Goal: Task Accomplishment & Management: Manage account settings

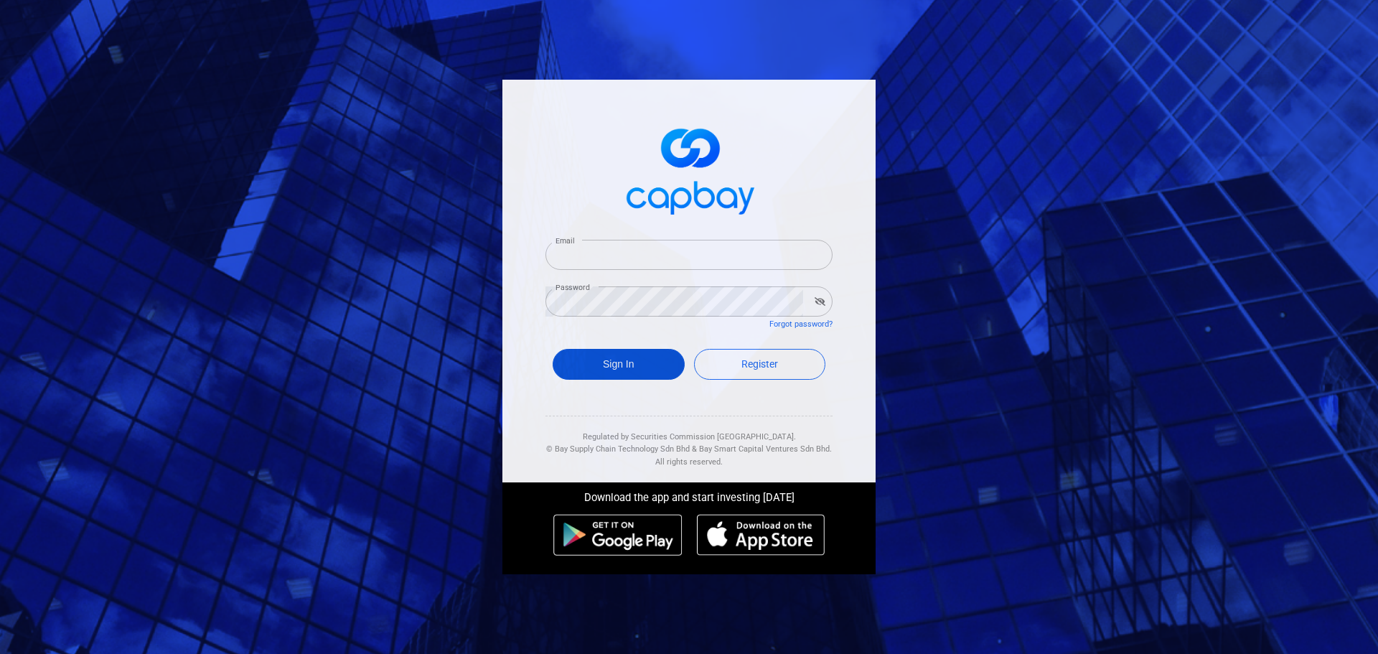
type input "[EMAIL_ADDRESS][DOMAIN_NAME]"
click at [649, 359] on button "Sign In" at bounding box center [619, 364] width 132 height 31
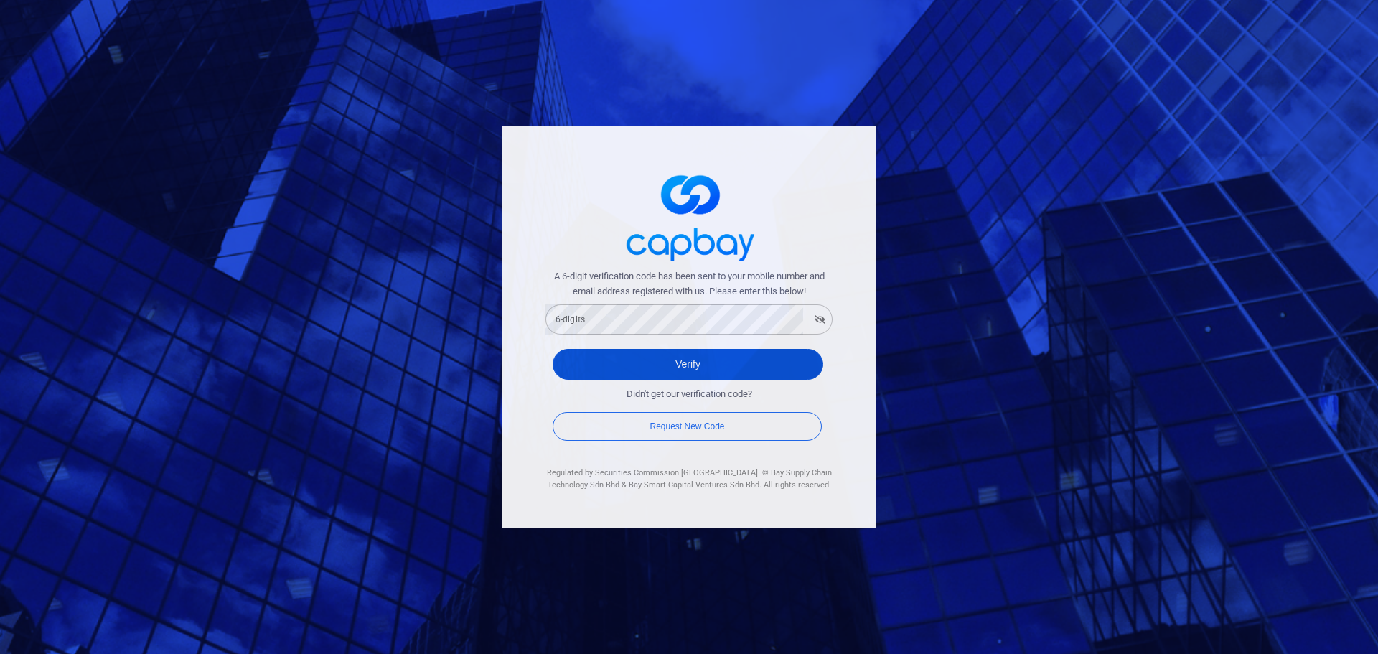
click at [649, 359] on button "Verify" at bounding box center [688, 364] width 271 height 31
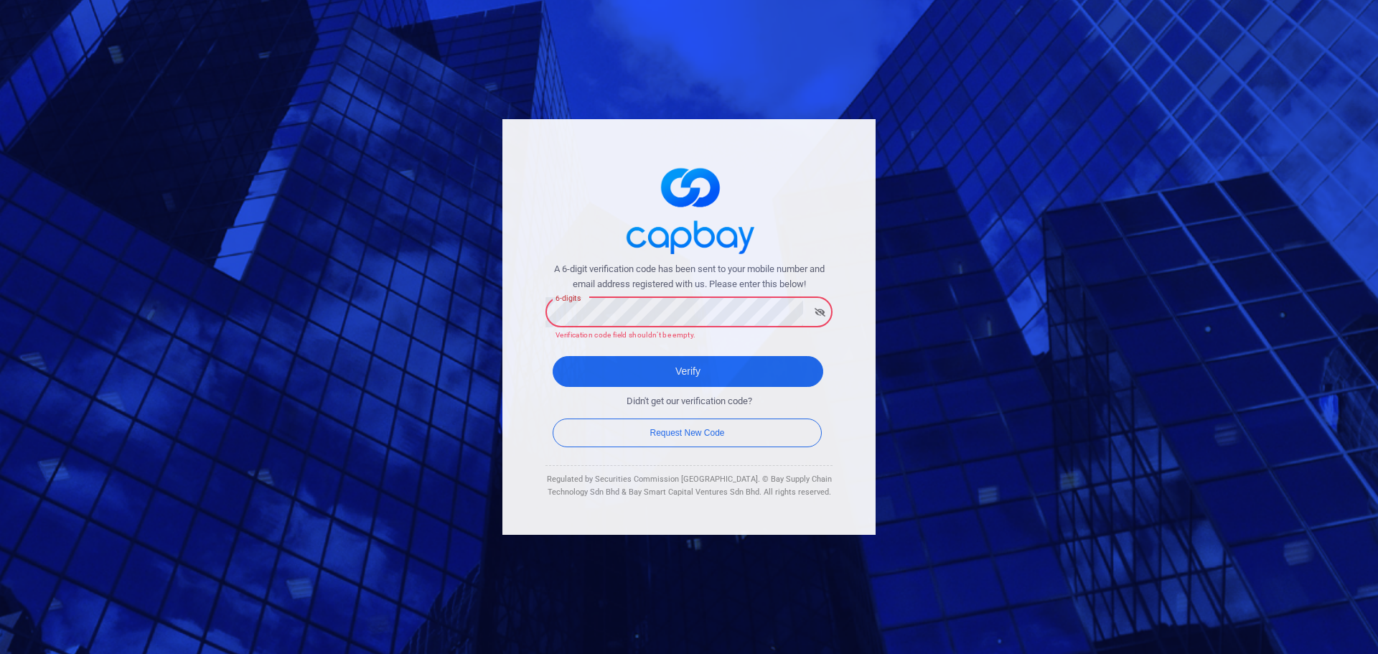
click at [525, 349] on div "A 6-digit verification code has been sent to your mobile number and email addre…" at bounding box center [688, 326] width 373 height 415
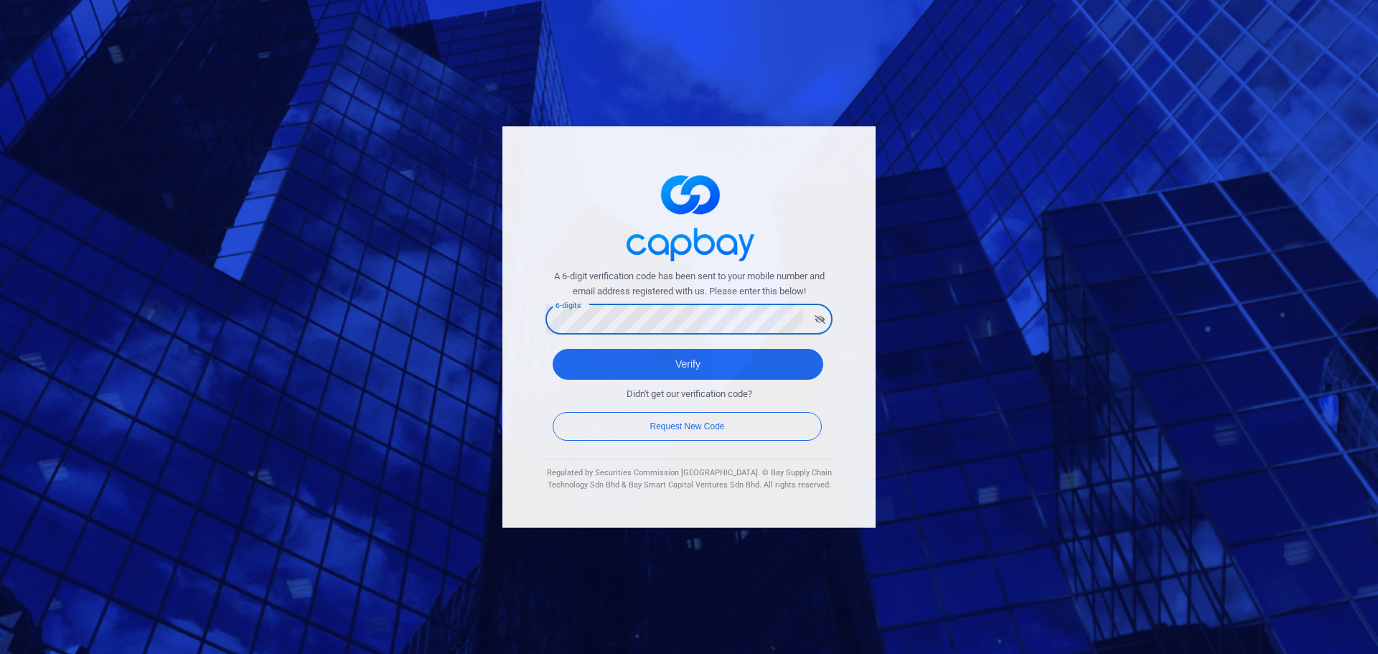
click at [527, 363] on div "A 6-digit verification code has been sent to your mobile number and email addre…" at bounding box center [688, 326] width 373 height 401
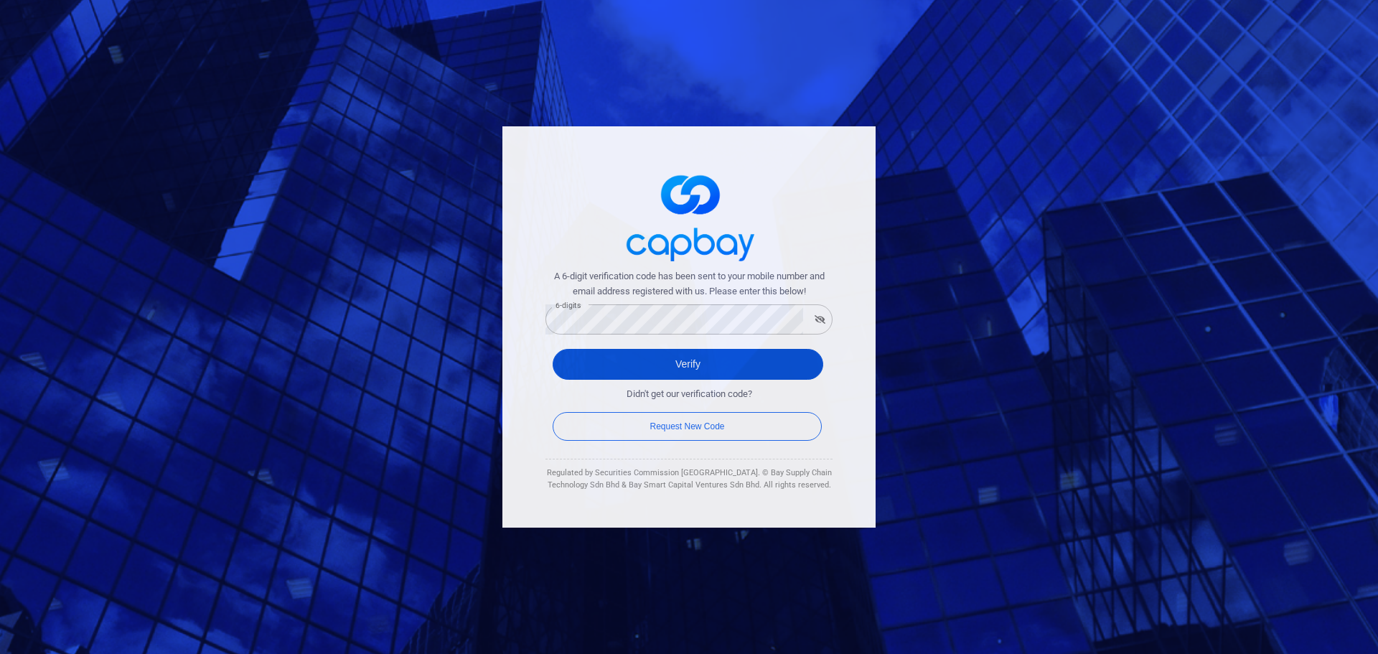
click at [575, 359] on button "Verify" at bounding box center [688, 364] width 271 height 31
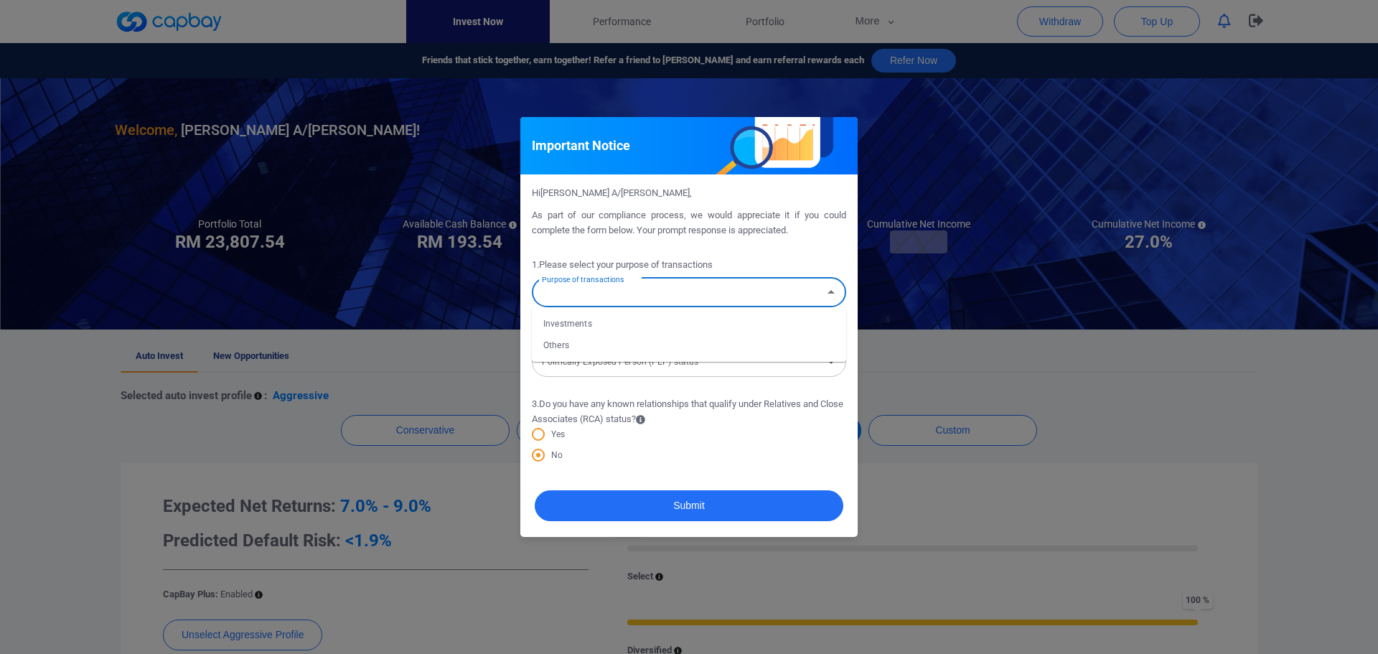
click at [619, 299] on input "Purpose of transactions" at bounding box center [677, 292] width 282 height 27
click at [609, 331] on li "Investments" at bounding box center [689, 324] width 314 height 22
type input "Investments"
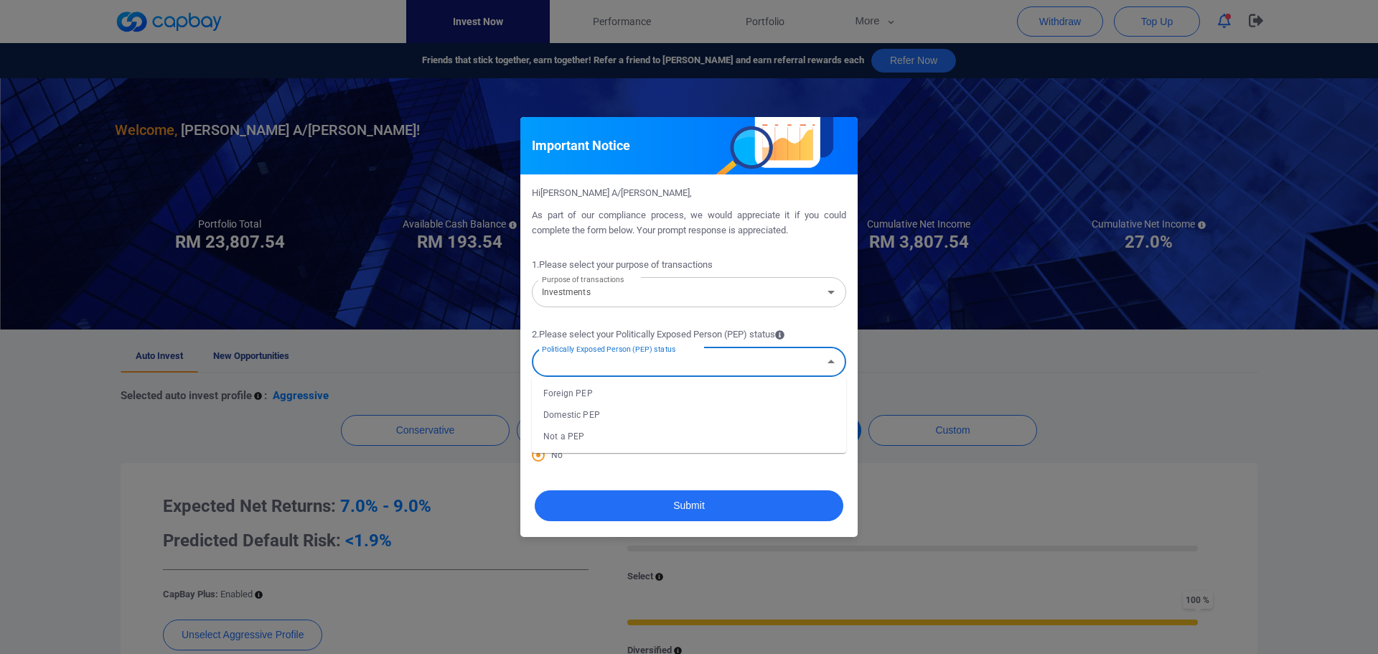
click at [609, 358] on div "Politically Exposed Person (PEP) status Politically Exposed Person (PEP) status" at bounding box center [689, 360] width 314 height 32
click at [598, 433] on li "Not a PEP" at bounding box center [689, 437] width 314 height 22
type input "Not a PEP"
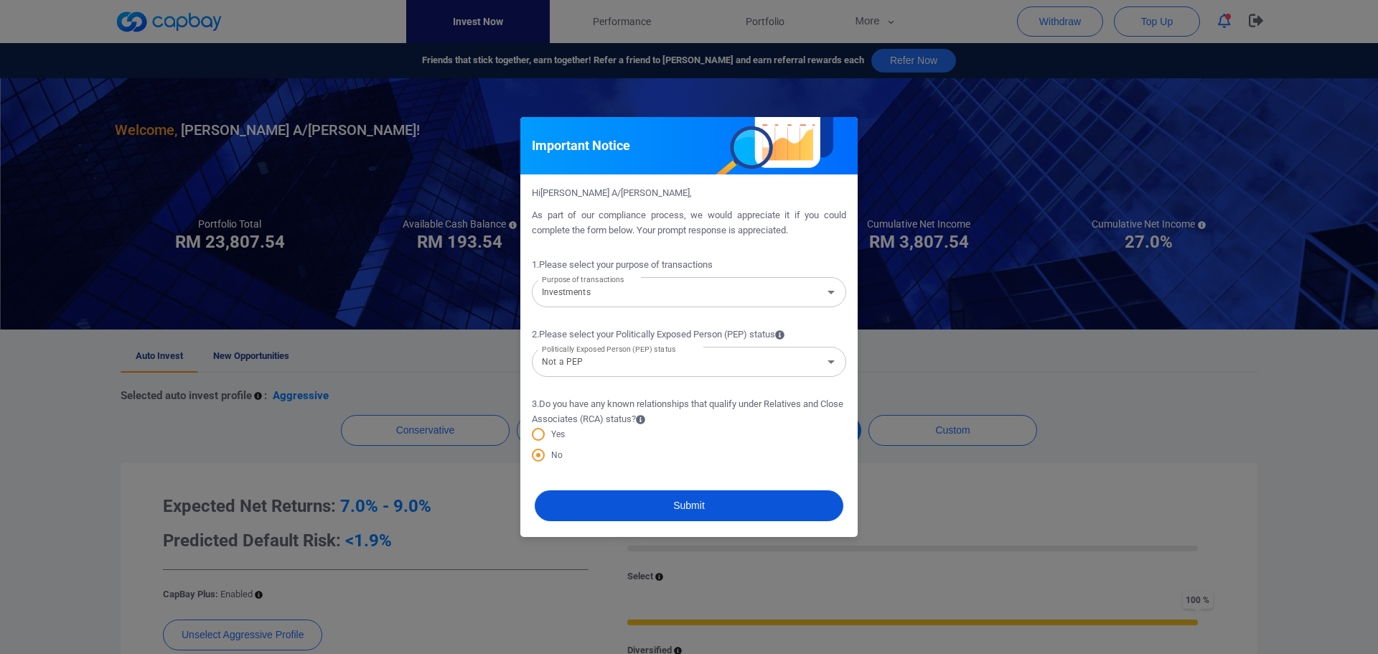
click at [644, 513] on button "Submit" at bounding box center [689, 505] width 309 height 31
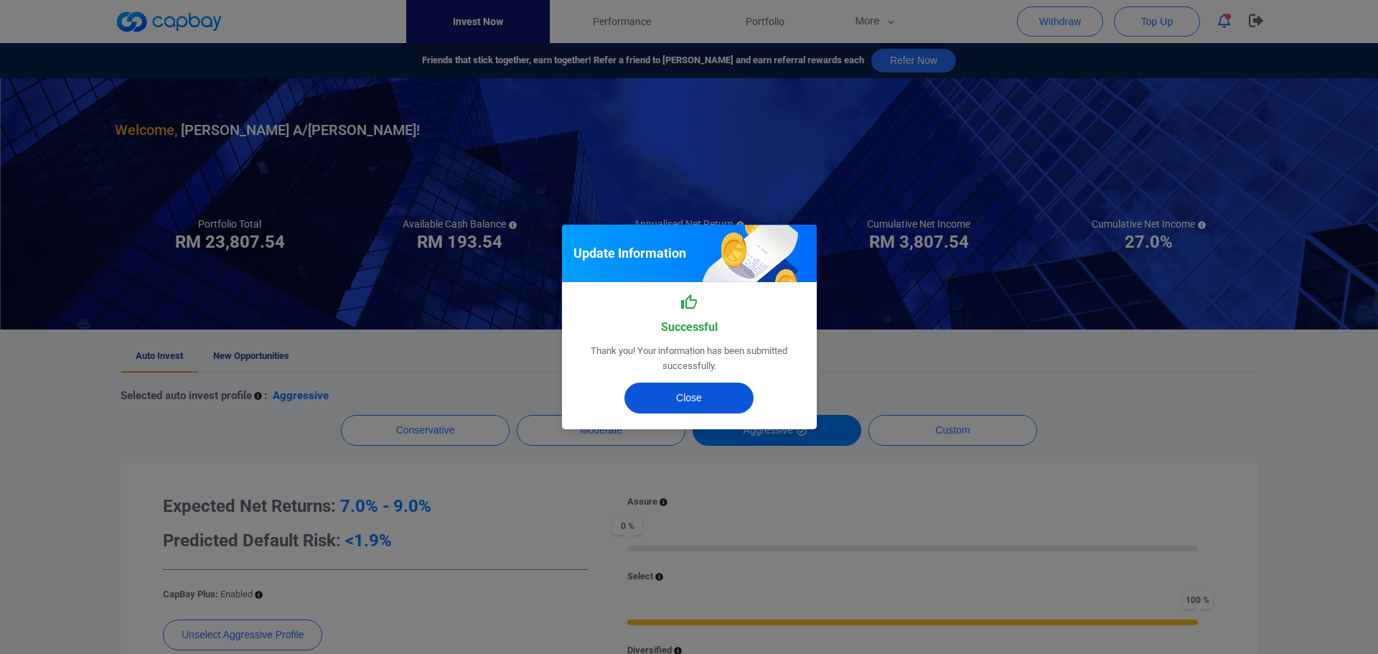
click at [644, 408] on button "Close" at bounding box center [688, 397] width 129 height 31
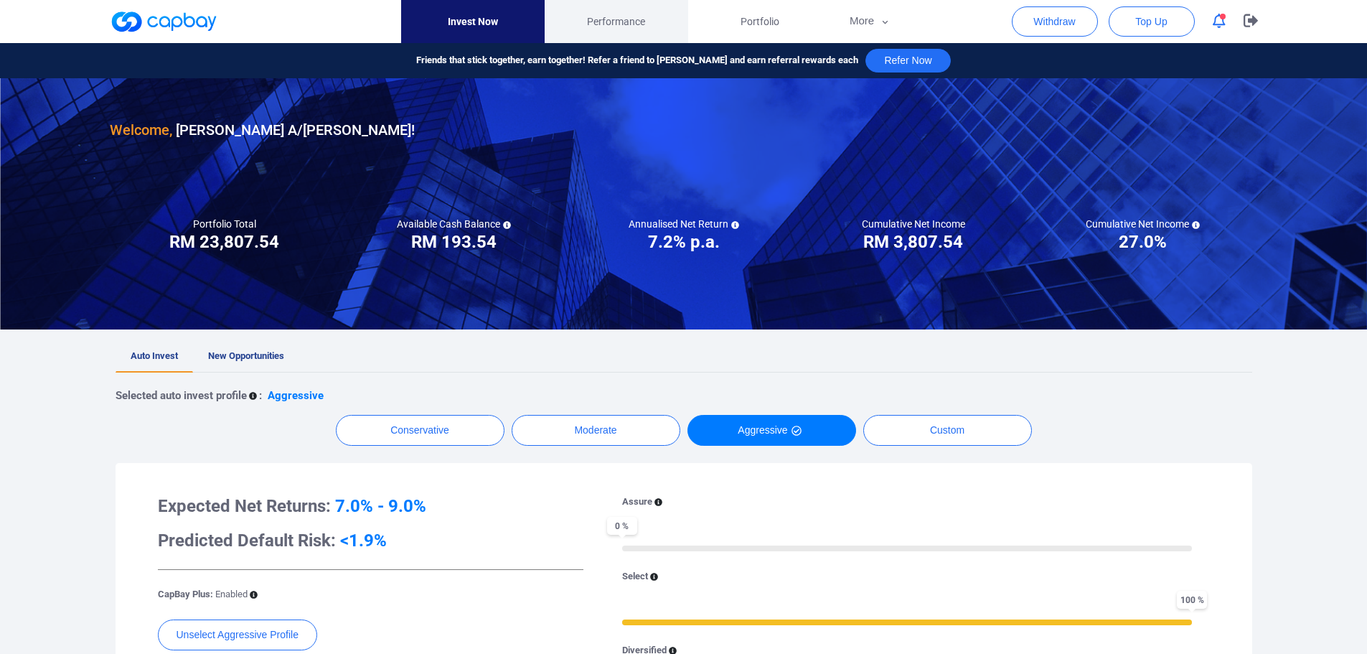
click at [614, 29] on span "Performance" at bounding box center [616, 22] width 58 height 16
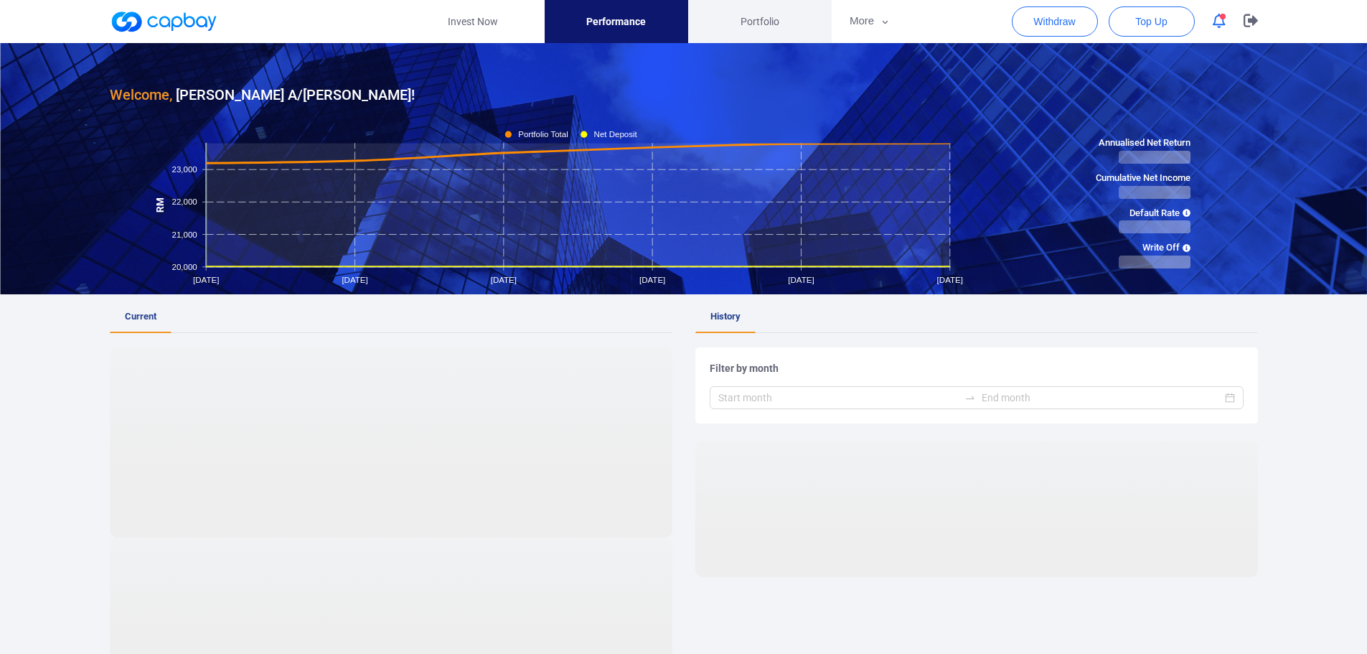
click at [775, 20] on span "Portfolio" at bounding box center [760, 22] width 39 height 16
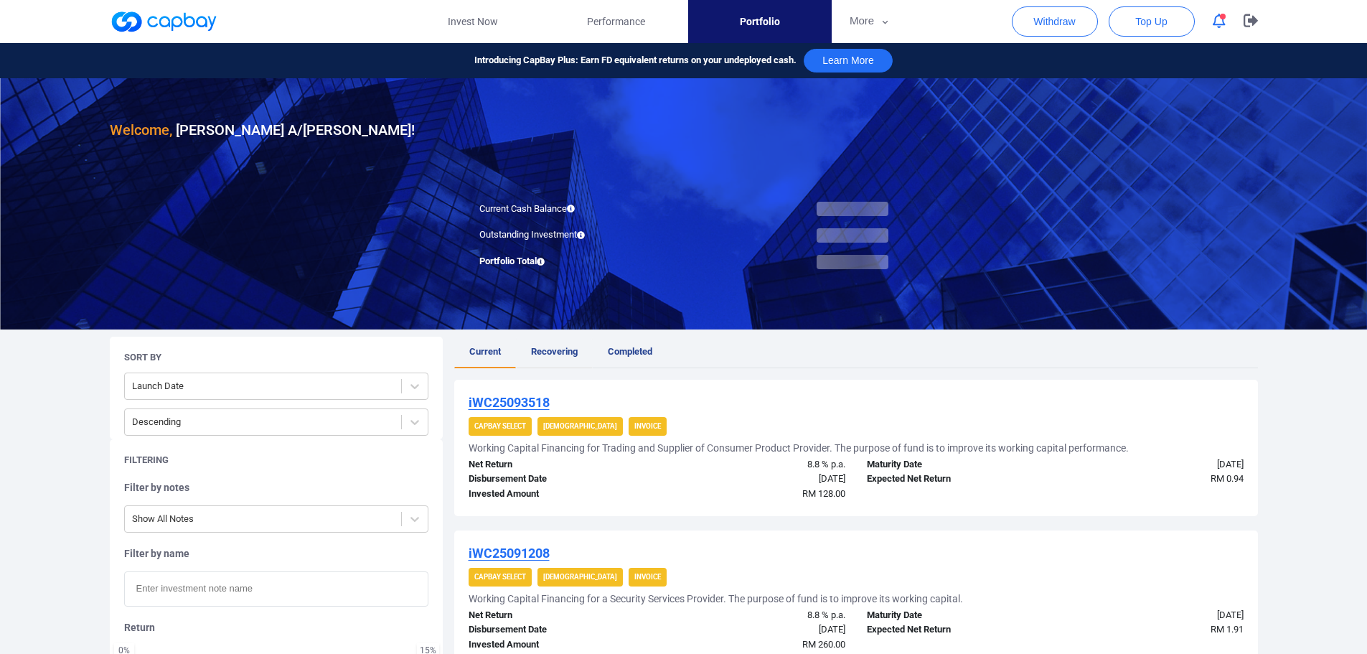
click at [538, 352] on span "Recovering" at bounding box center [554, 351] width 47 height 11
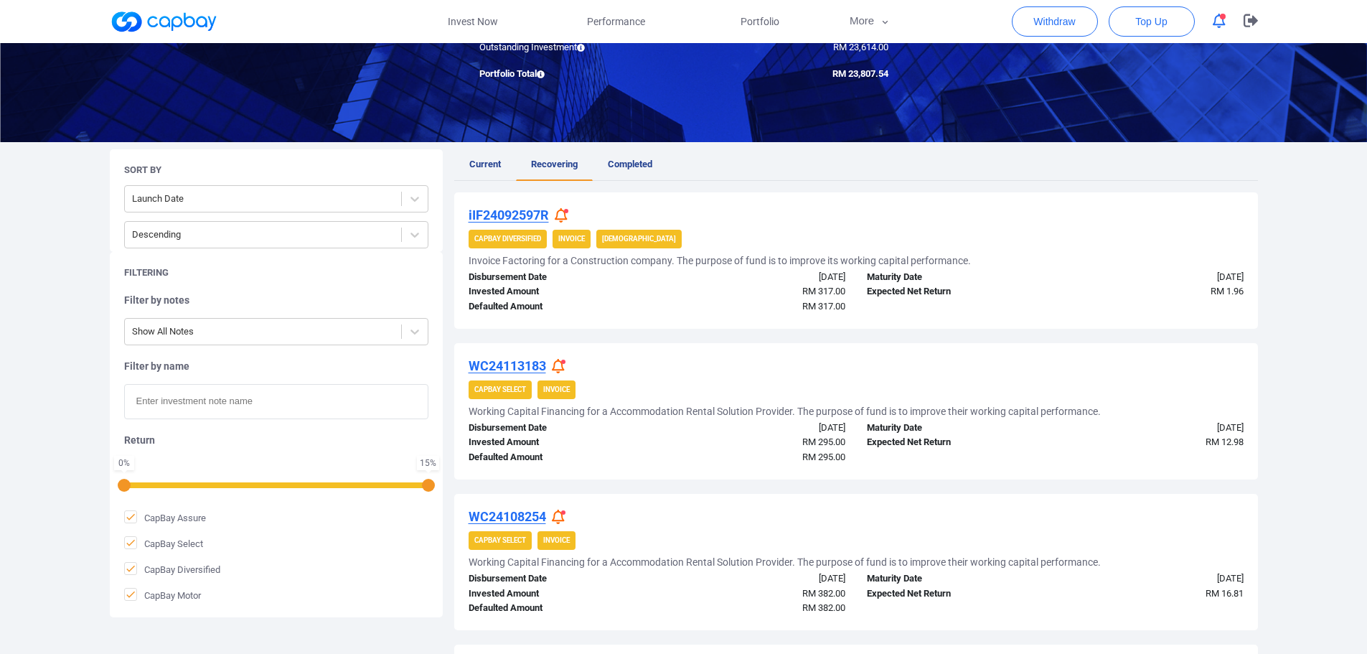
scroll to position [185, 0]
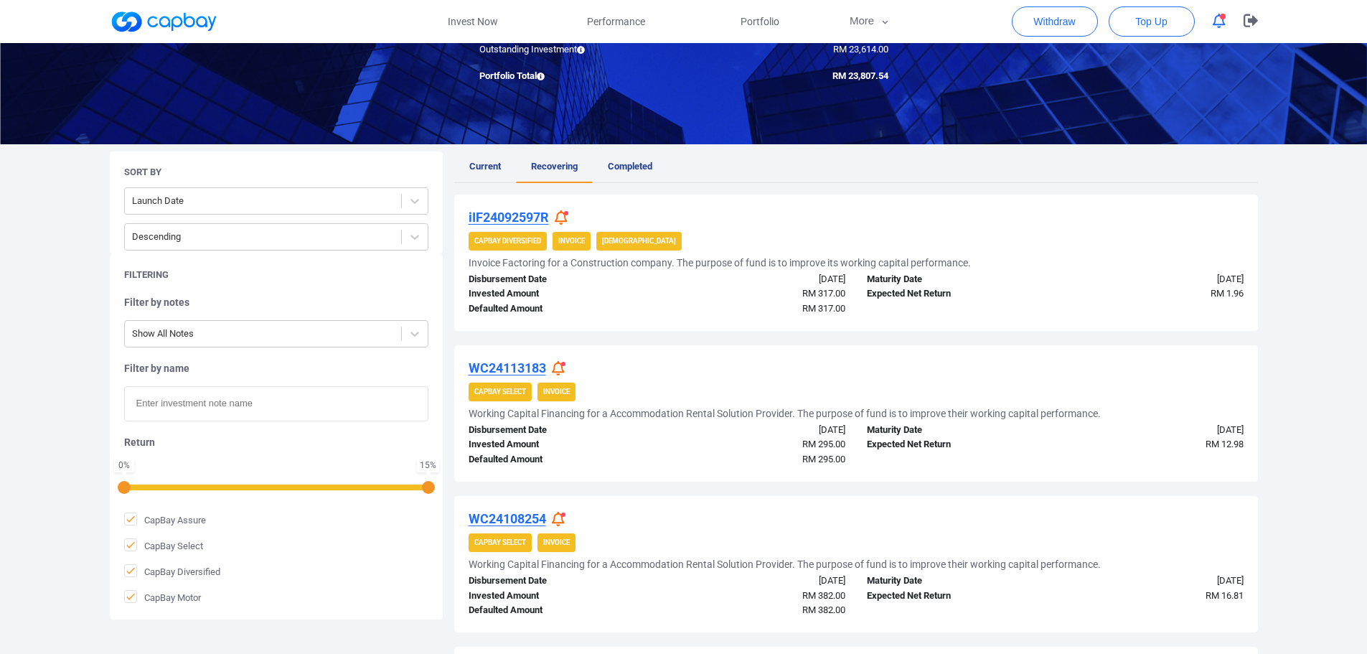
click at [560, 217] on icon at bounding box center [561, 217] width 13 height 15
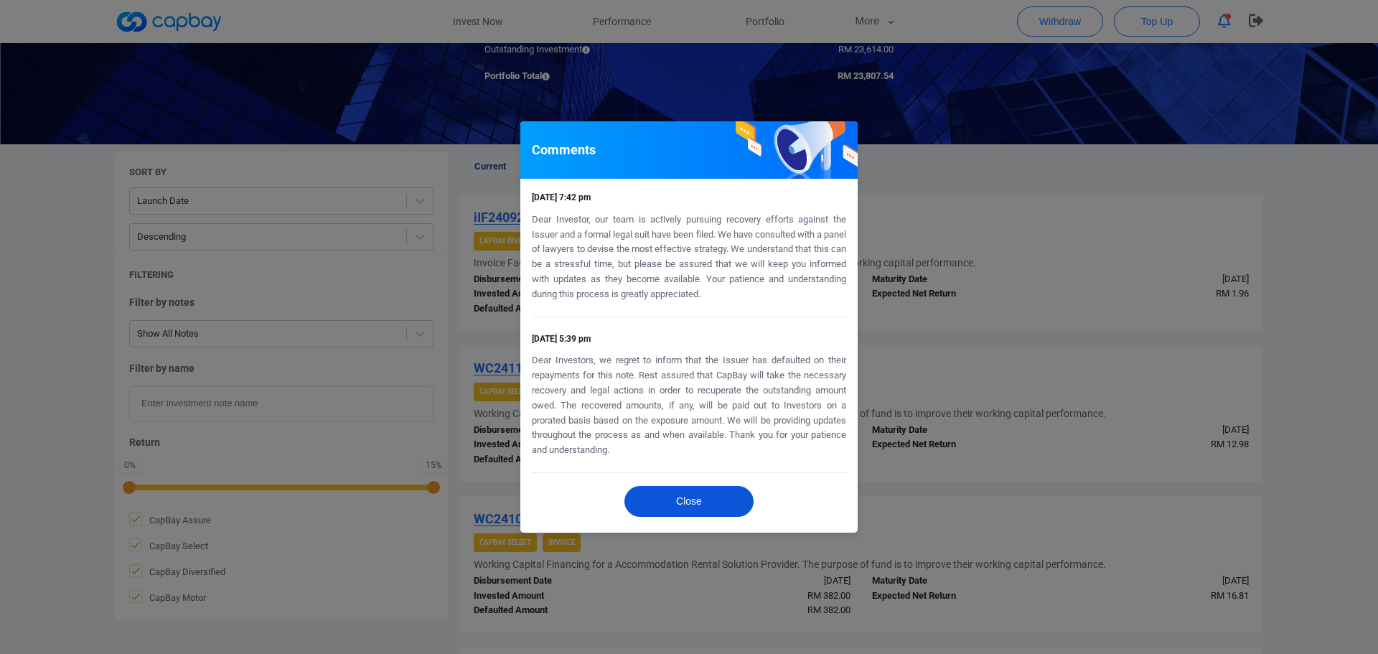
click at [687, 504] on button "Close" at bounding box center [688, 501] width 129 height 31
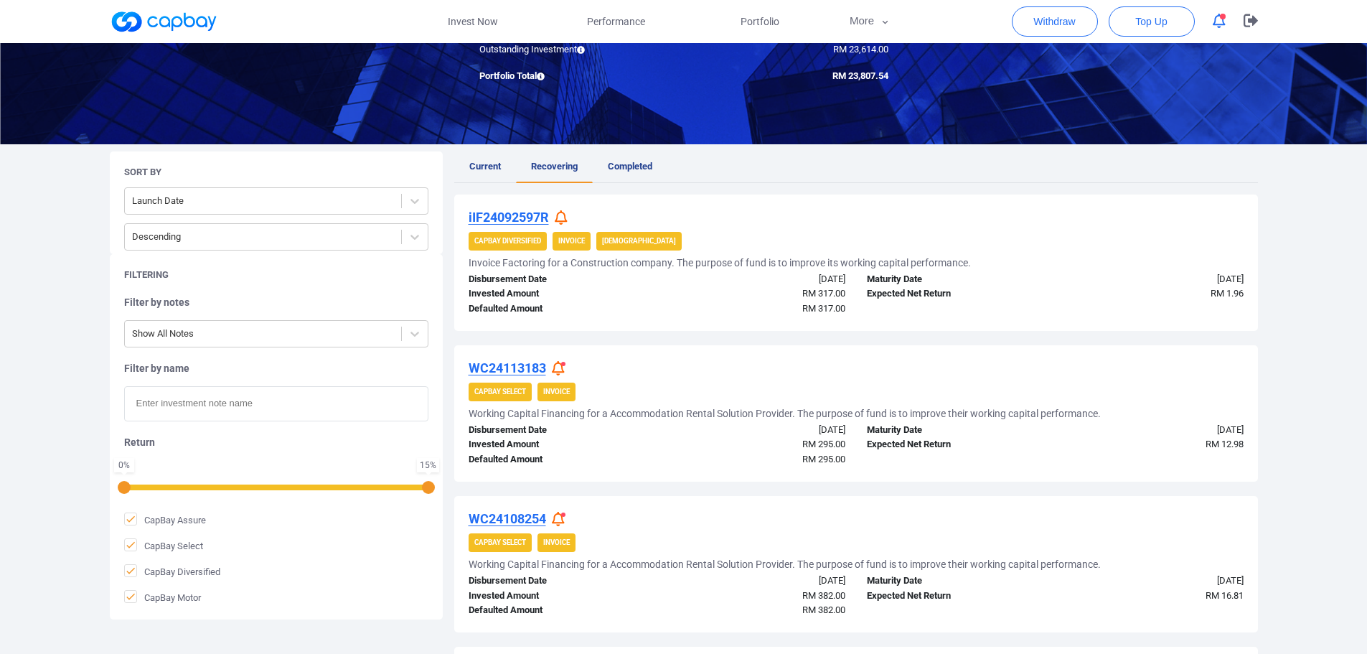
click at [558, 368] on icon at bounding box center [558, 368] width 13 height 15
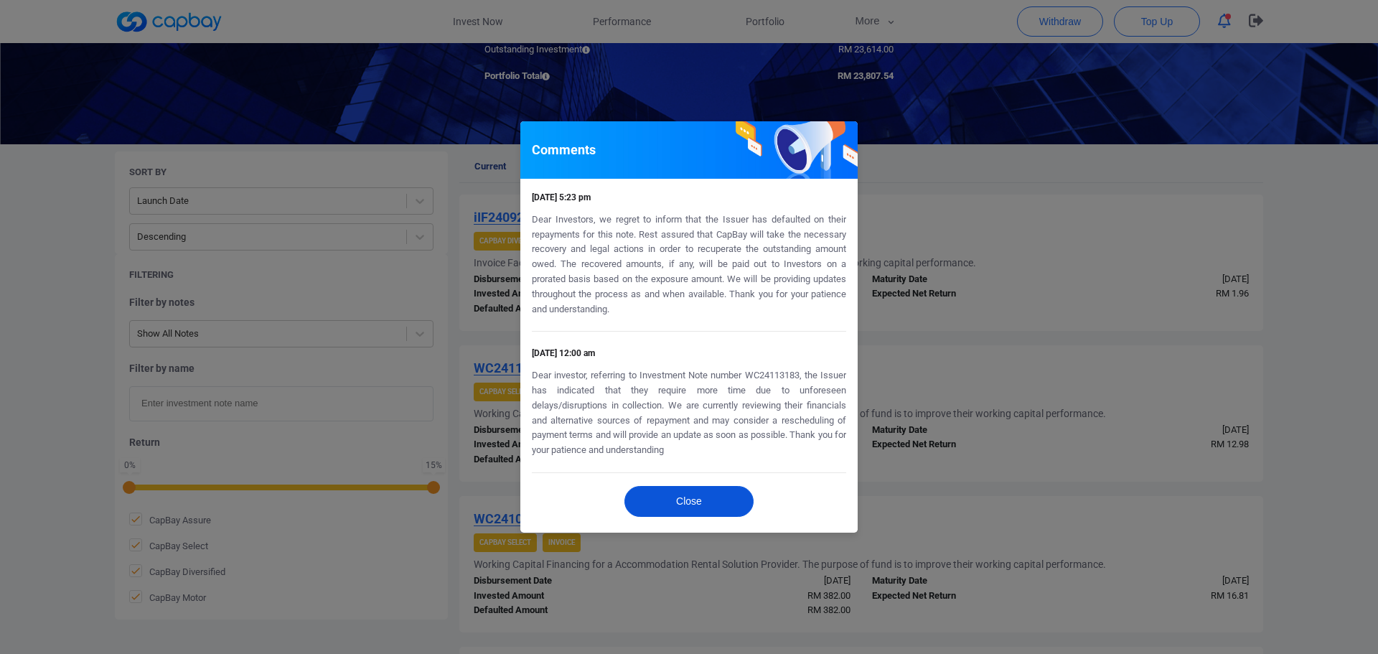
click at [706, 498] on button "Close" at bounding box center [688, 501] width 129 height 31
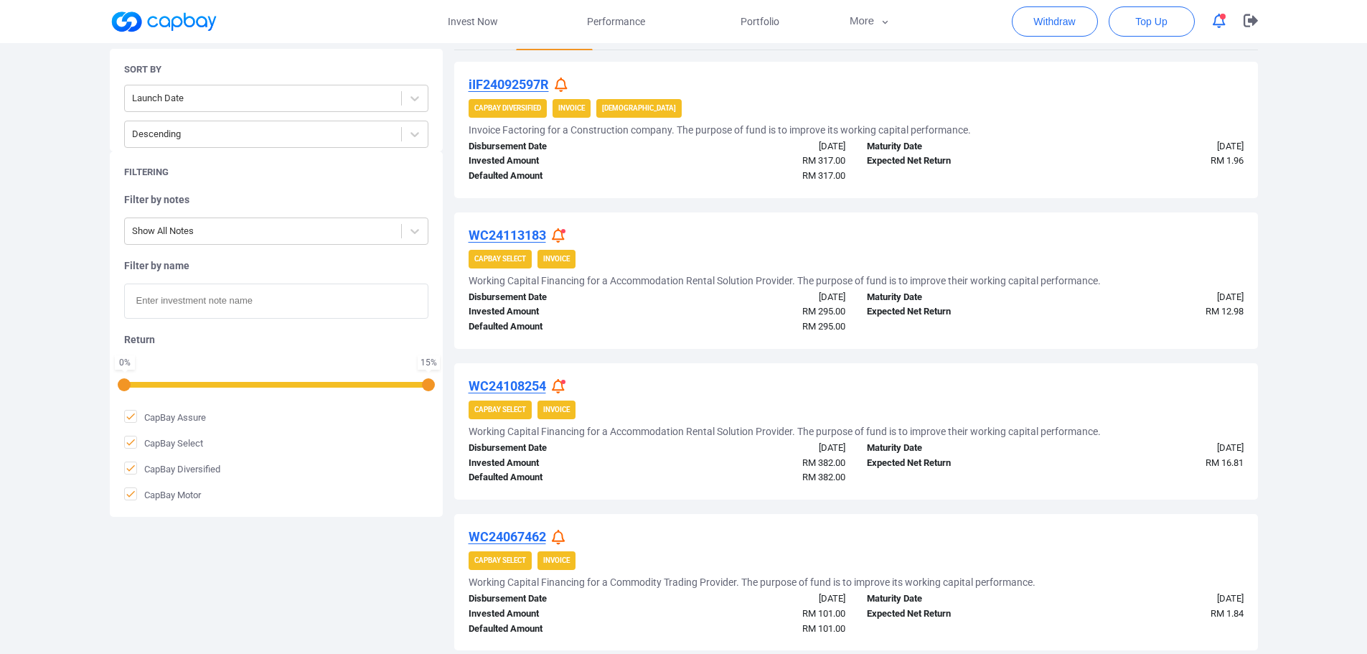
scroll to position [329, 0]
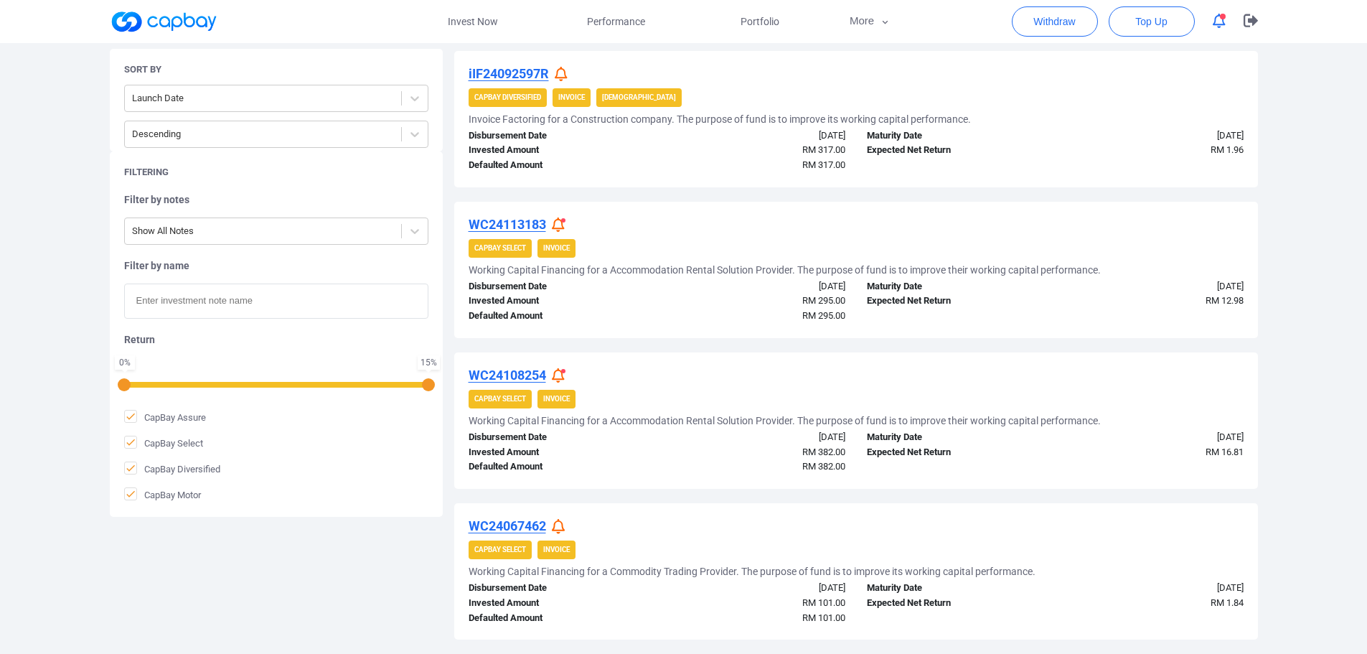
click at [565, 373] on icon at bounding box center [558, 375] width 13 height 15
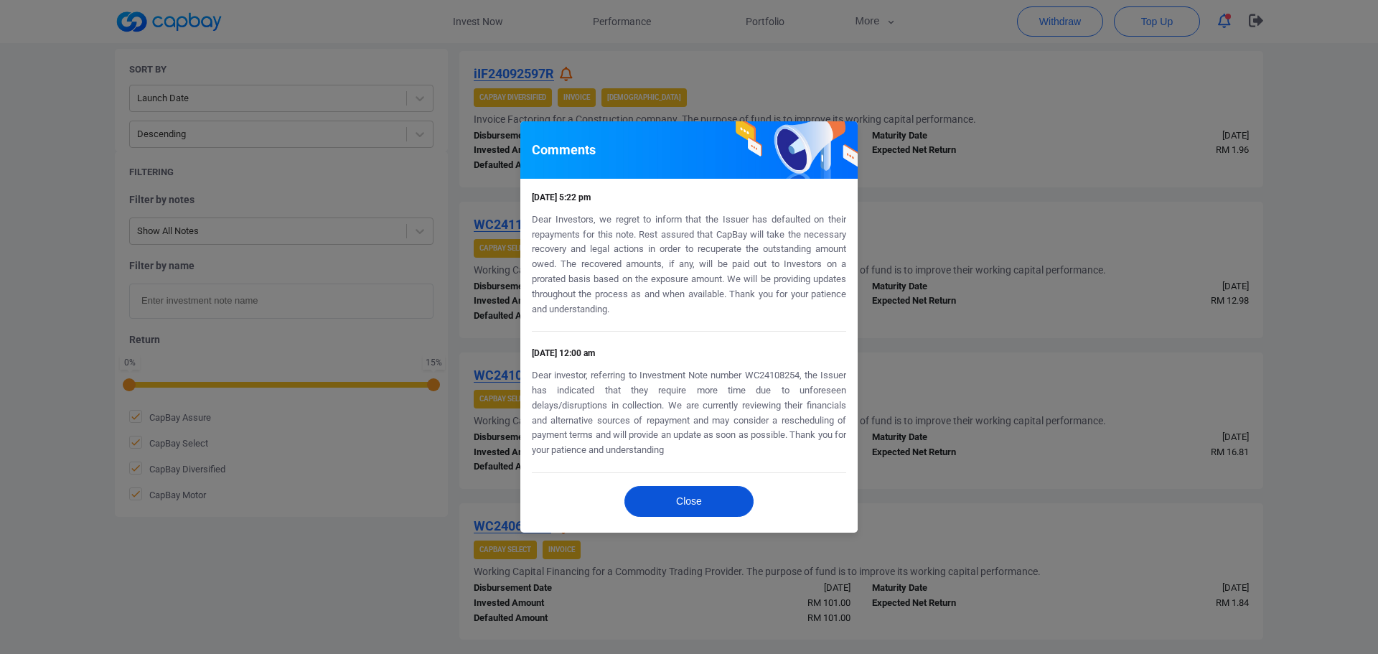
click at [670, 489] on button "Close" at bounding box center [688, 501] width 129 height 31
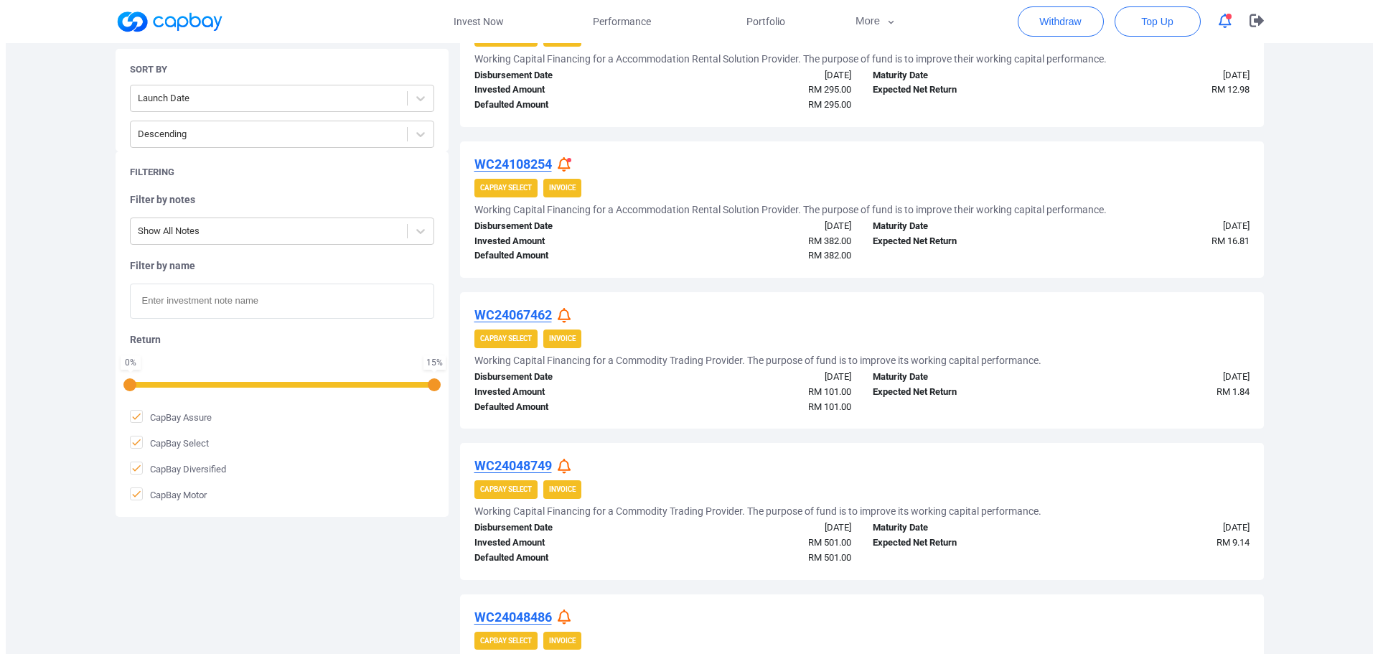
scroll to position [544, 0]
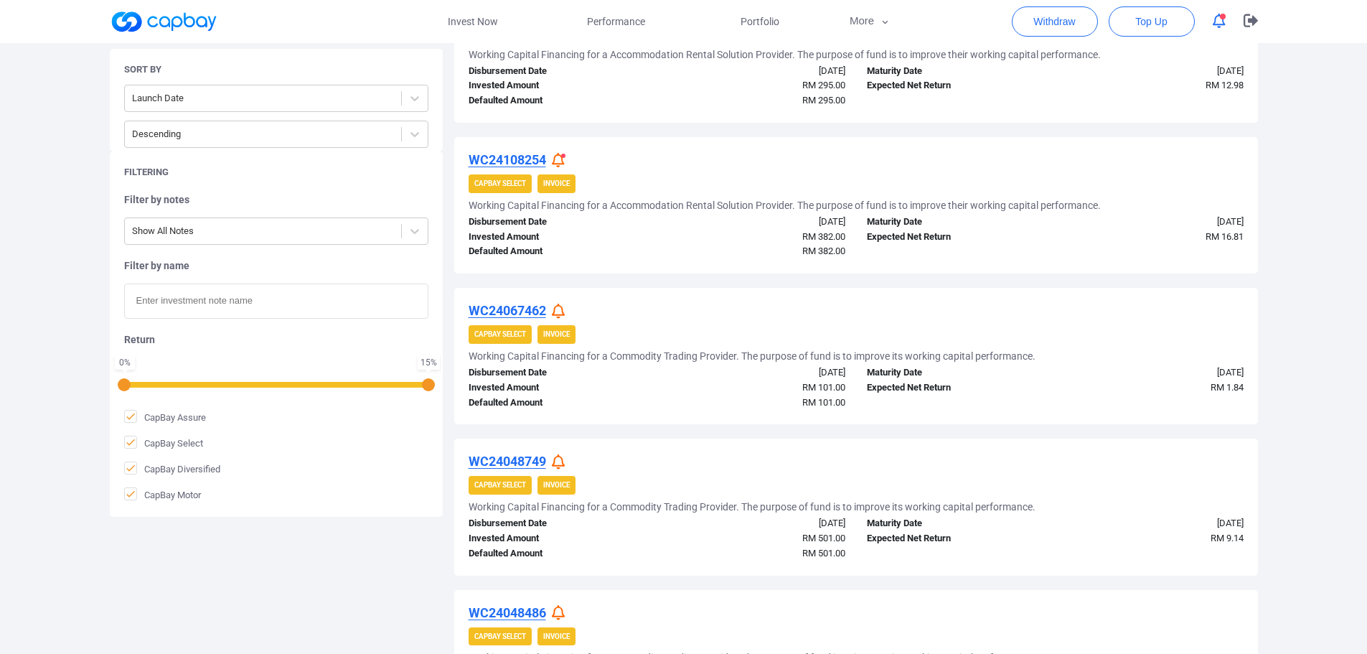
click at [563, 306] on icon at bounding box center [558, 311] width 13 height 15
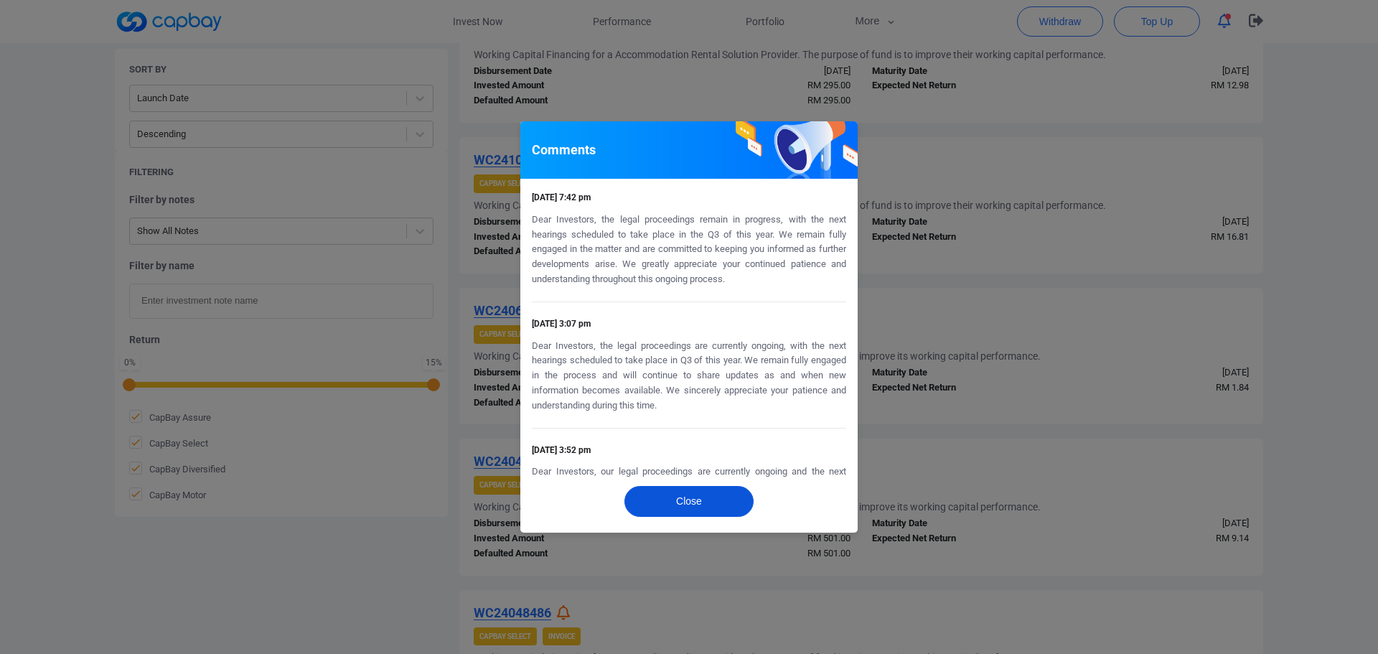
click at [700, 505] on button "Close" at bounding box center [688, 501] width 129 height 31
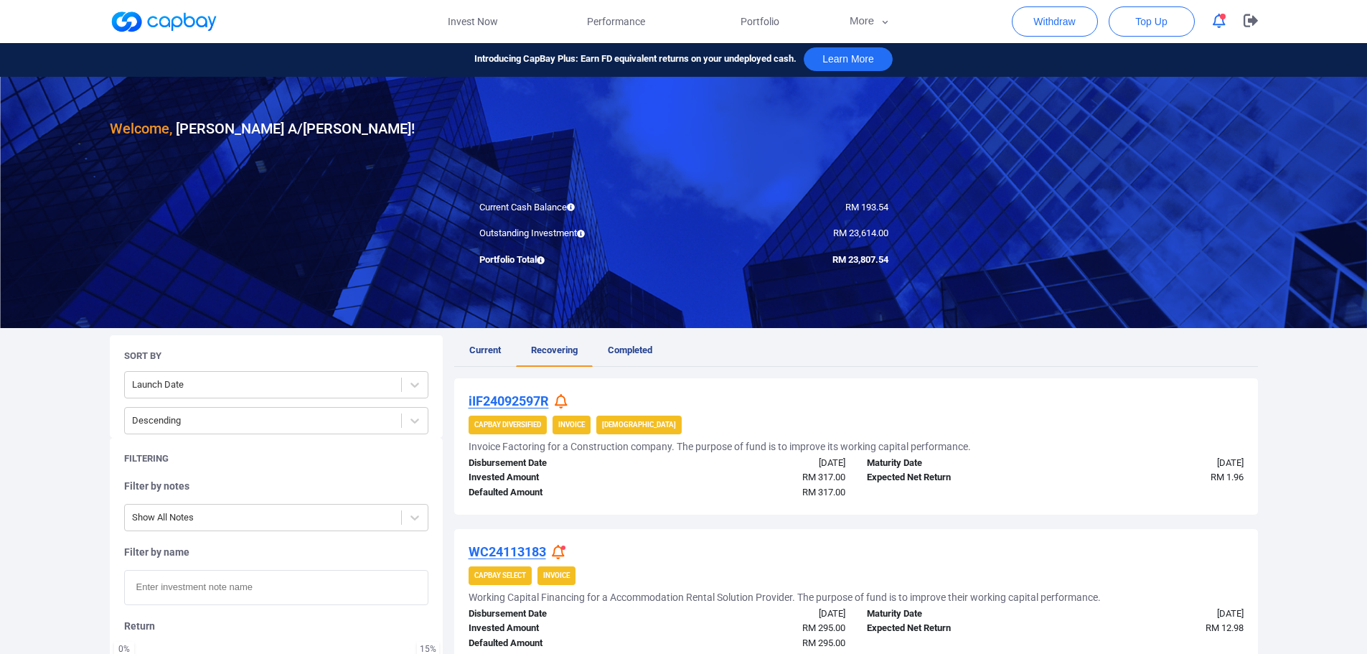
scroll to position [0, 0]
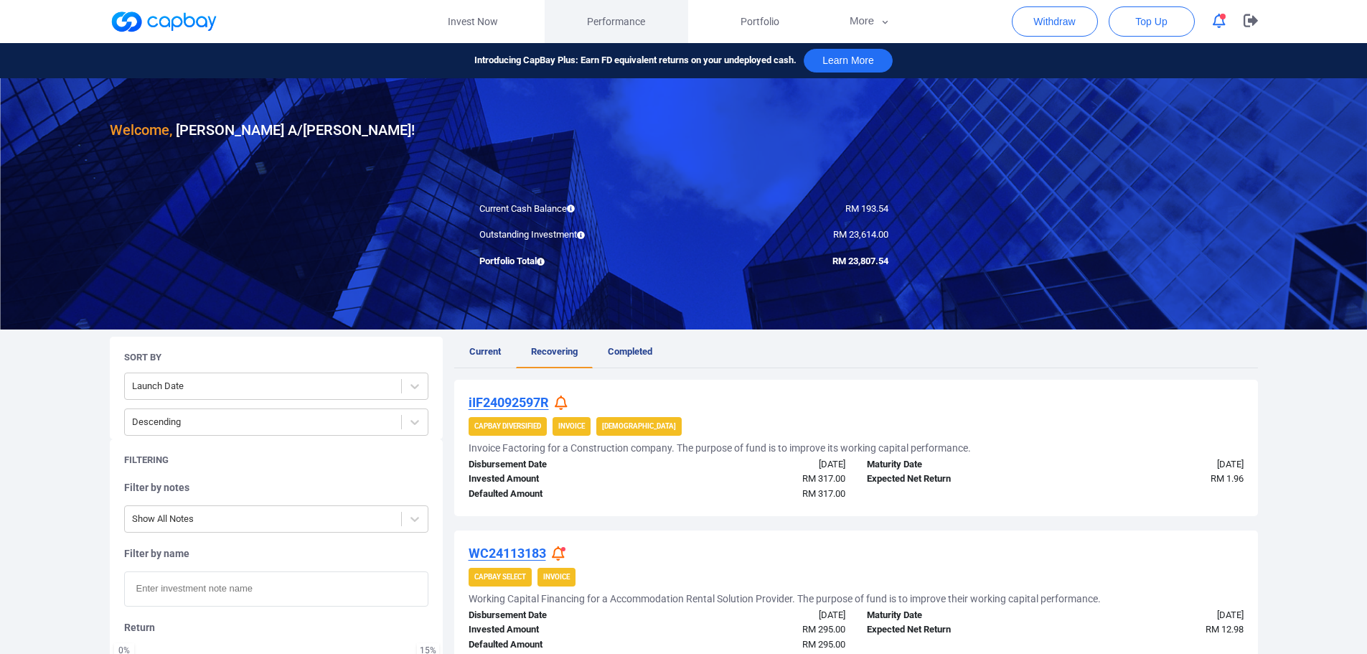
click at [591, 29] on span "Performance" at bounding box center [616, 22] width 58 height 16
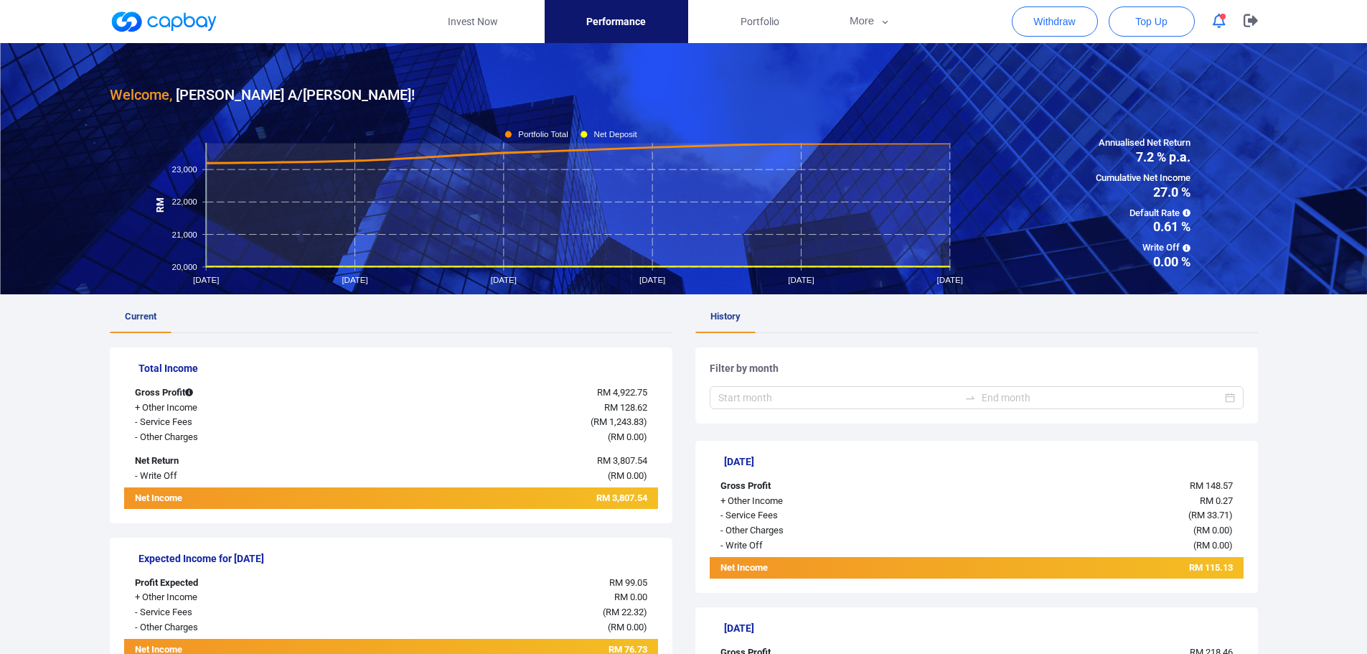
click at [1227, 21] on button "button" at bounding box center [1219, 21] width 27 height 22
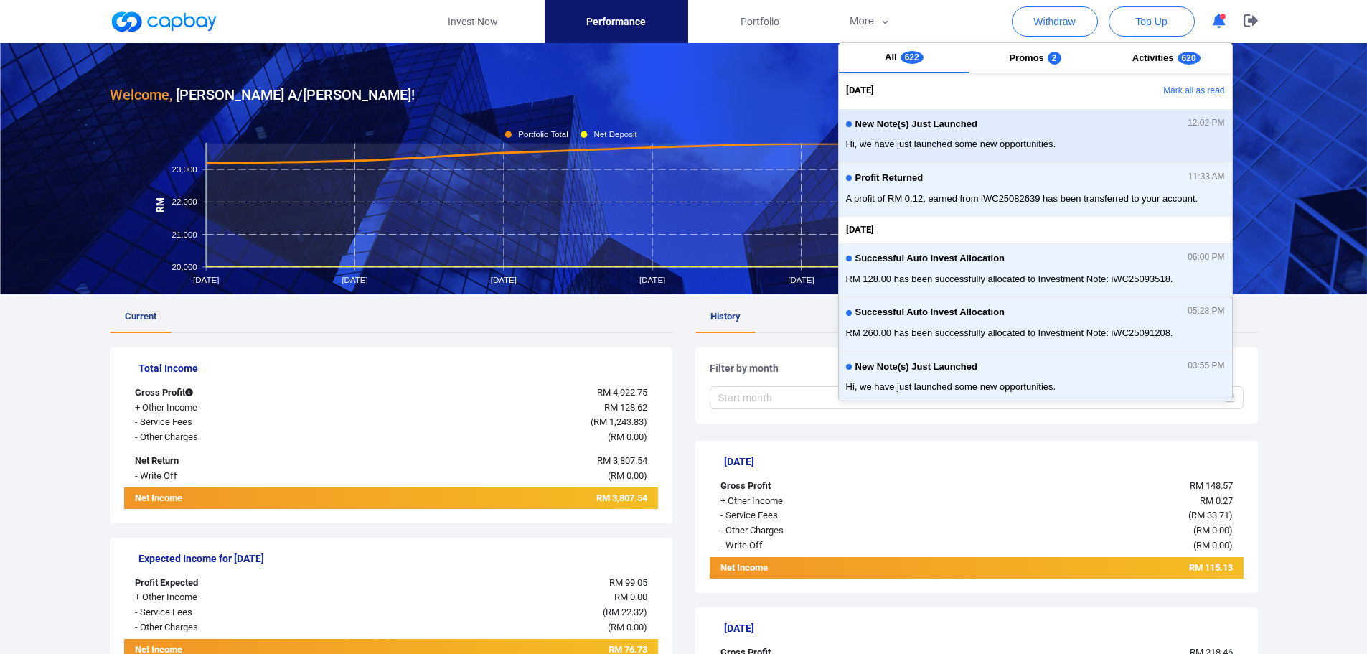
click at [1091, 133] on div "New Note(s) Just Launched 12:02 PM" at bounding box center [1035, 126] width 379 height 16
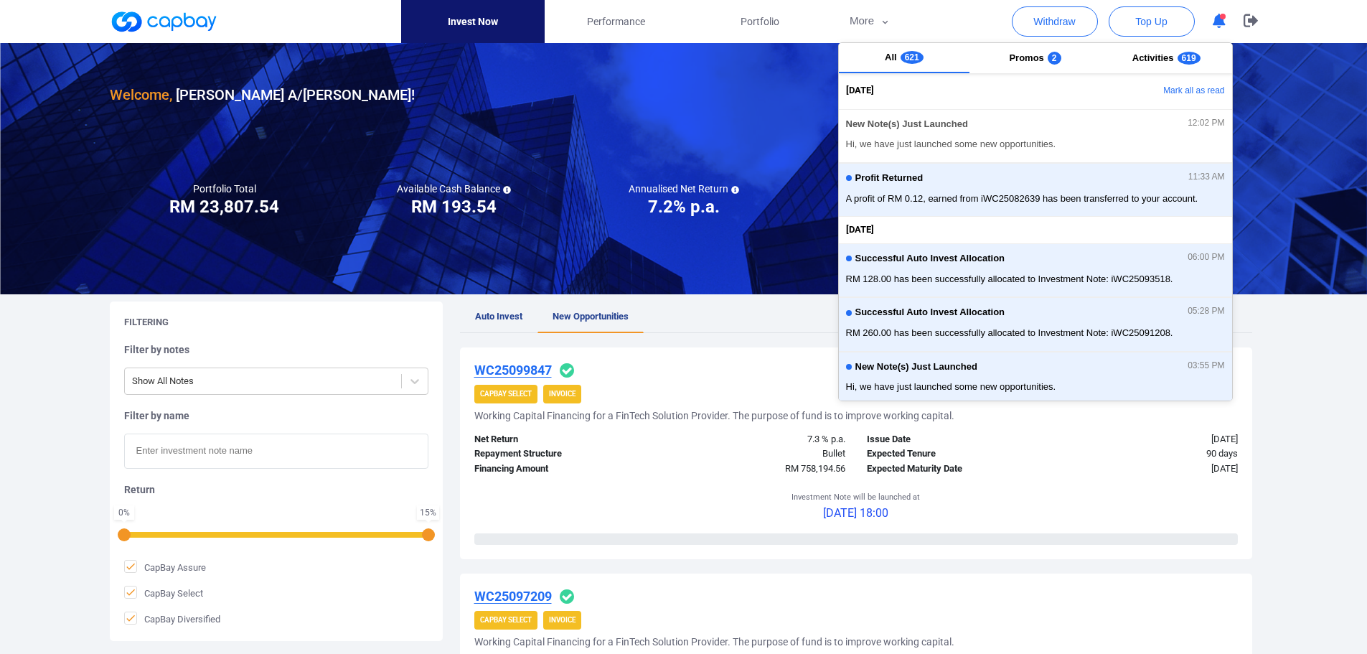
click at [706, 322] on ul "Auto Invest New Opportunities" at bounding box center [856, 317] width 792 height 32
